Goal: Task Accomplishment & Management: Use online tool/utility

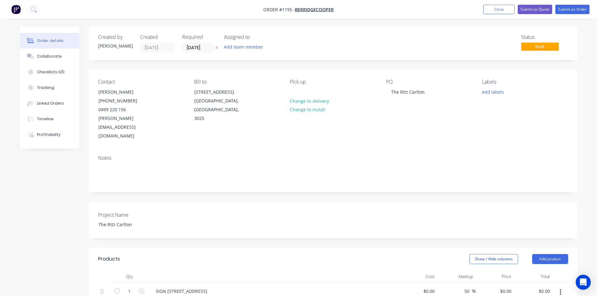
scroll to position [157, 0]
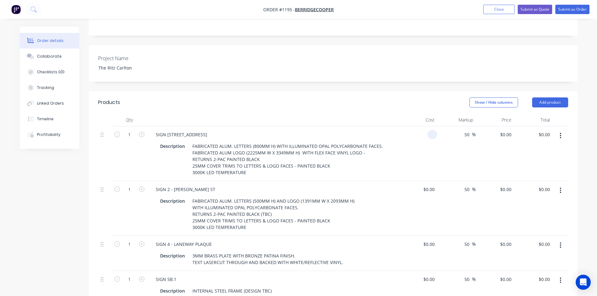
click at [430, 130] on div at bounding box center [433, 134] width 10 height 9
type input "$17,800.00"
type input "$26,700.00"
click at [465, 148] on div "50 50 %" at bounding box center [456, 153] width 39 height 55
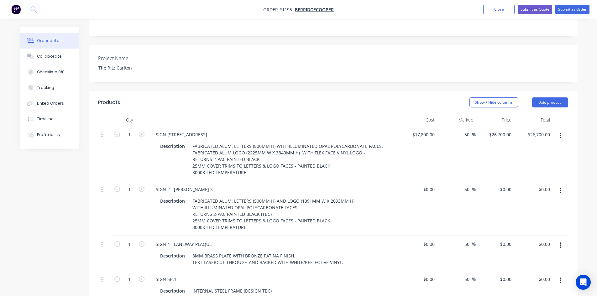
drag, startPoint x: 465, startPoint y: 119, endPoint x: 471, endPoint y: 123, distance: 6.9
click at [471, 126] on div "50 50 %" at bounding box center [456, 153] width 39 height 55
type input "0"
type input "40"
type input "$24,920.00"
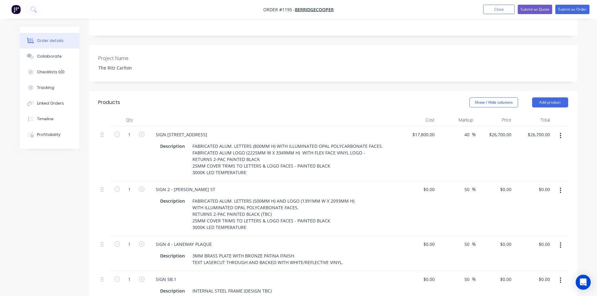
type input "$24,920.00"
click at [448, 135] on div "40 40 %" at bounding box center [456, 153] width 39 height 55
click at [430, 185] on input at bounding box center [430, 189] width 14 height 9
type input "$9,500.00"
type input "$14,250.00"
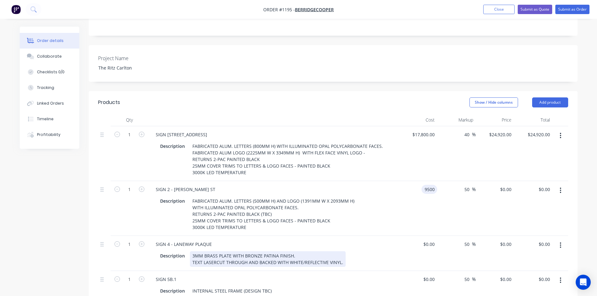
type input "$14,250.00"
click at [389, 250] on div "Description 3MM BRASS PLATE WITH BRONZE PATINA FINISH. TEXT LASERCUT THROUGH AN…" at bounding box center [274, 258] width 246 height 17
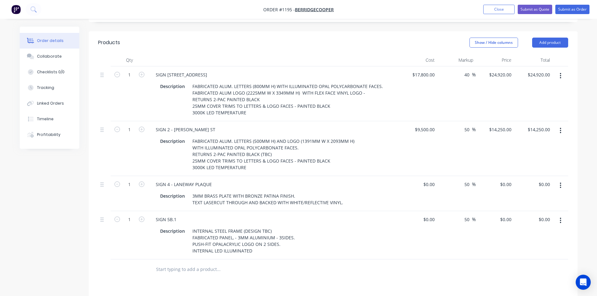
scroll to position [251, 0]
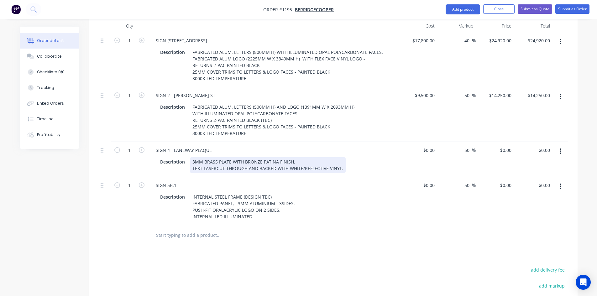
click at [307, 157] on div "3MM BRASS PLATE WITH BRONZE PATINA FINISH. TEXT LASERCUT THROUGH AND BACKED WIT…" at bounding box center [268, 165] width 156 height 16
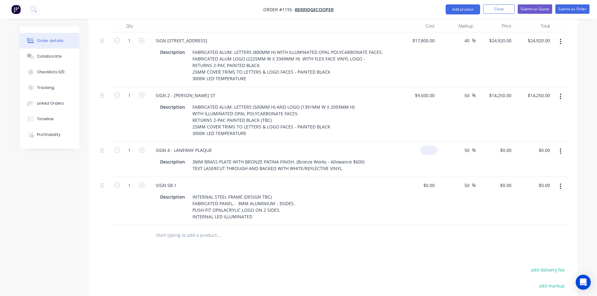
click at [430, 146] on div "$0.00" at bounding box center [428, 150] width 17 height 9
click at [426, 142] on div "0 $0.00" at bounding box center [418, 159] width 39 height 35
type input "$1,000.00"
type input "$1,500.00"
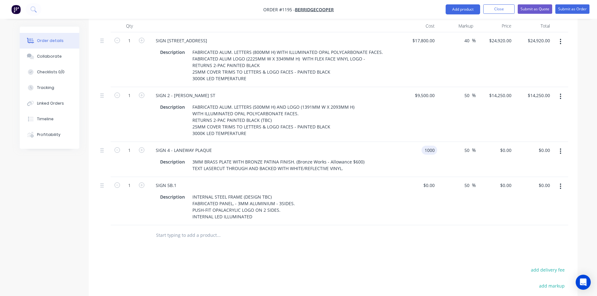
type input "$1,500.00"
click at [418, 246] on div "Products Show / Hide columns Add product Qty Cost Markup Price Total 1 SIGN 1 -…" at bounding box center [333, 196] width 489 height 399
click at [434, 181] on input at bounding box center [430, 185] width 14 height 9
type input "$6,100.00"
type input "$9,150.00"
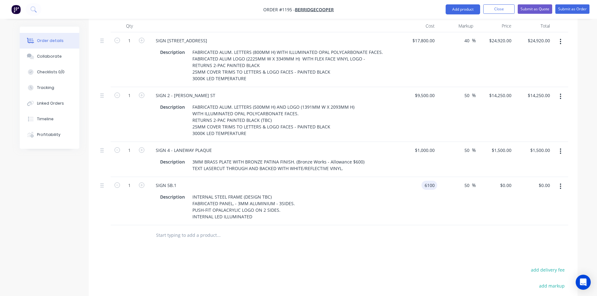
type input "$9,150.00"
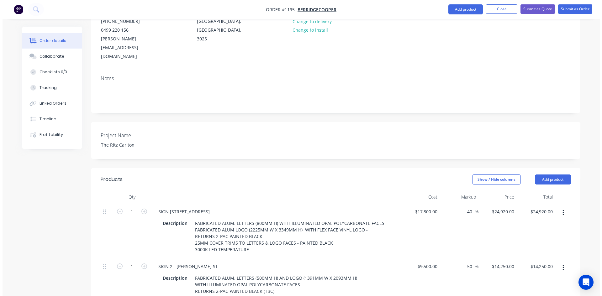
scroll to position [0, 0]
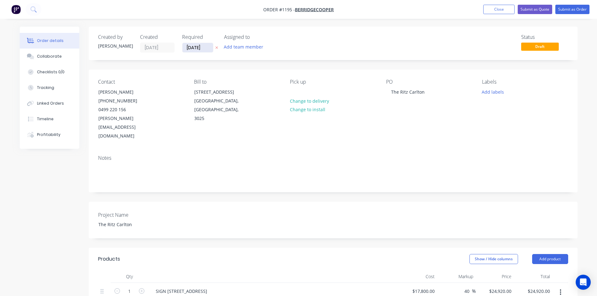
click at [205, 48] on input "[DATE]" at bounding box center [197, 47] width 31 height 9
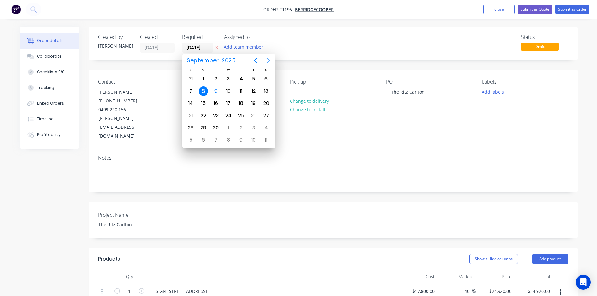
click at [267, 62] on icon "Next page" at bounding box center [269, 61] width 8 height 8
click at [253, 115] on div "24" at bounding box center [253, 115] width 9 height 9
type input "[DATE]"
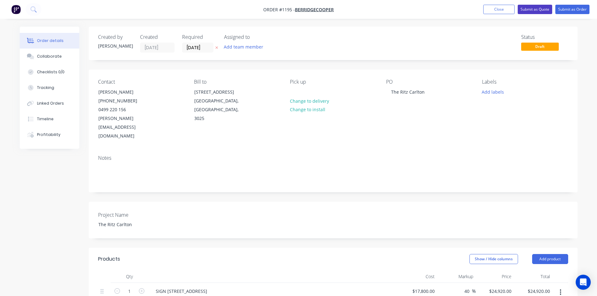
click at [533, 9] on button "Submit as Quote" at bounding box center [535, 9] width 34 height 9
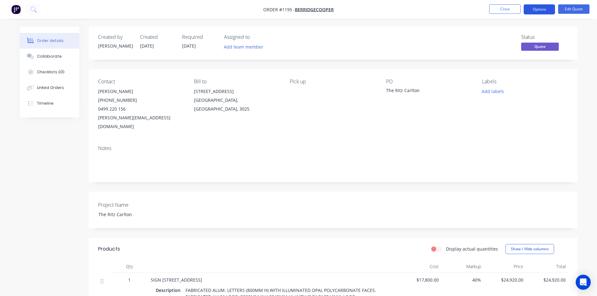
click at [533, 8] on button "Options" at bounding box center [539, 9] width 31 height 10
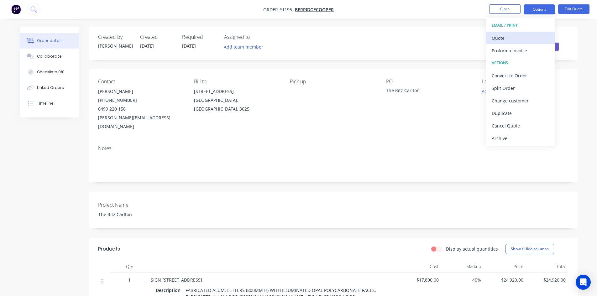
click at [521, 36] on div "Quote" at bounding box center [521, 38] width 58 height 9
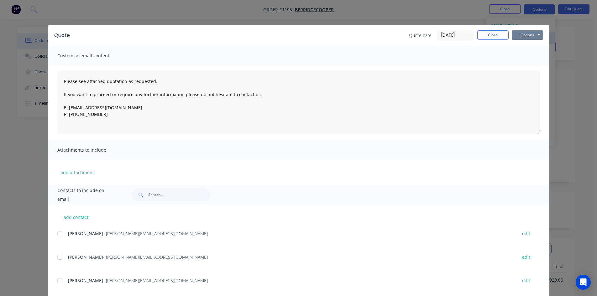
click at [520, 37] on button "Options" at bounding box center [527, 34] width 31 height 9
click at [526, 55] on button "Print" at bounding box center [532, 56] width 40 height 10
